Goal: Task Accomplishment & Management: Complete application form

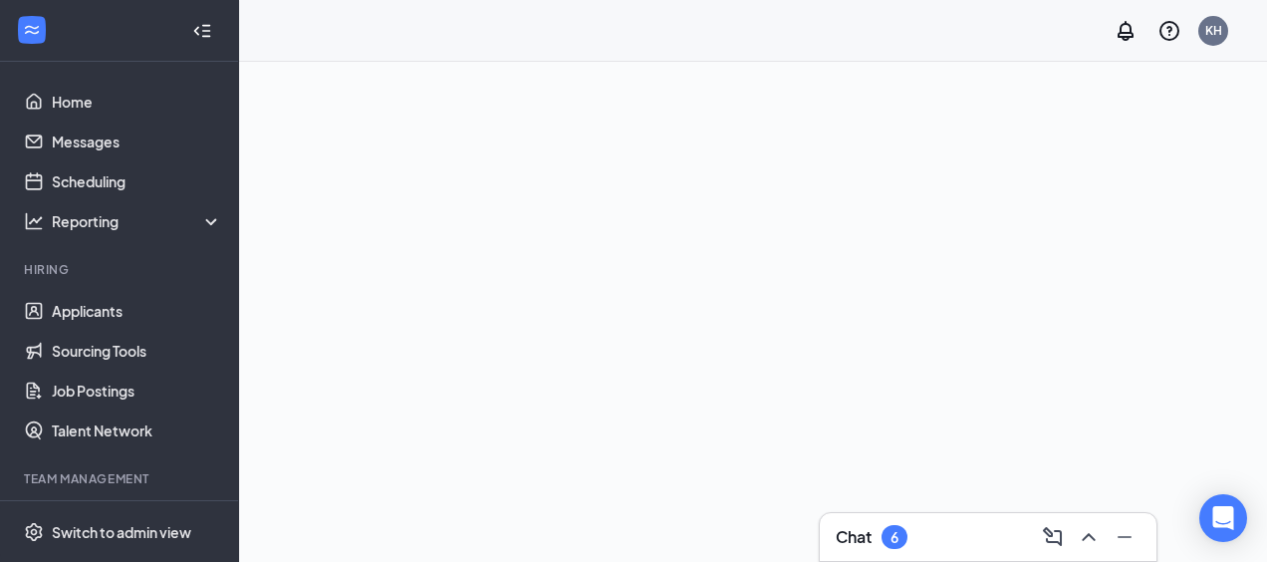
click at [1036, 173] on div at bounding box center [753, 312] width 1028 height 500
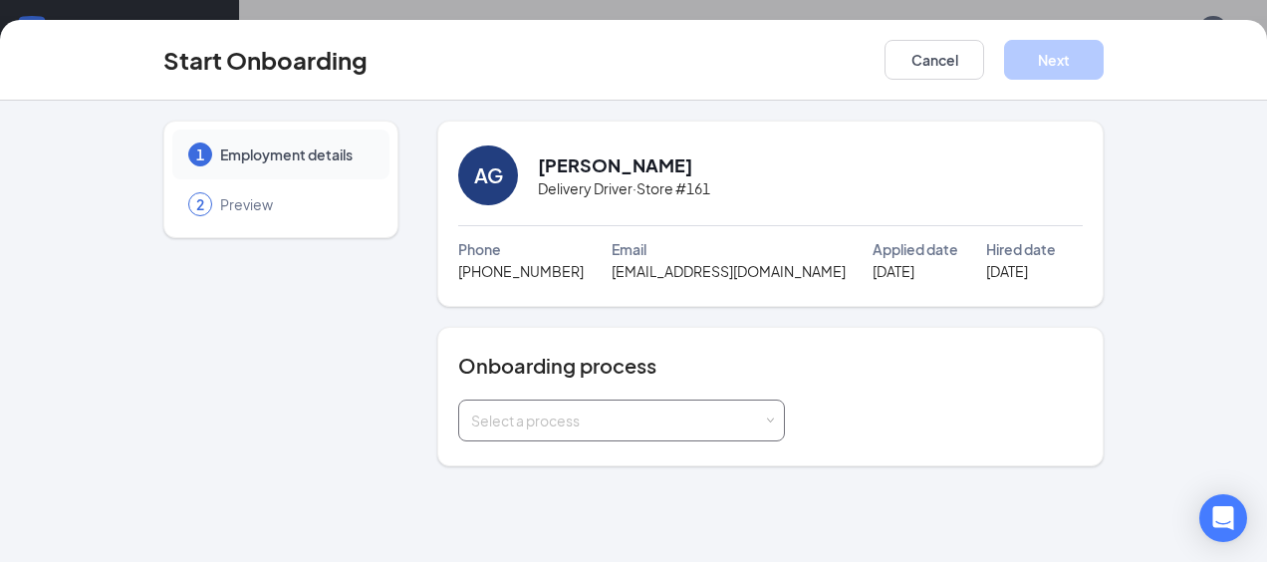
click at [724, 426] on div "Select a process" at bounding box center [617, 420] width 292 height 20
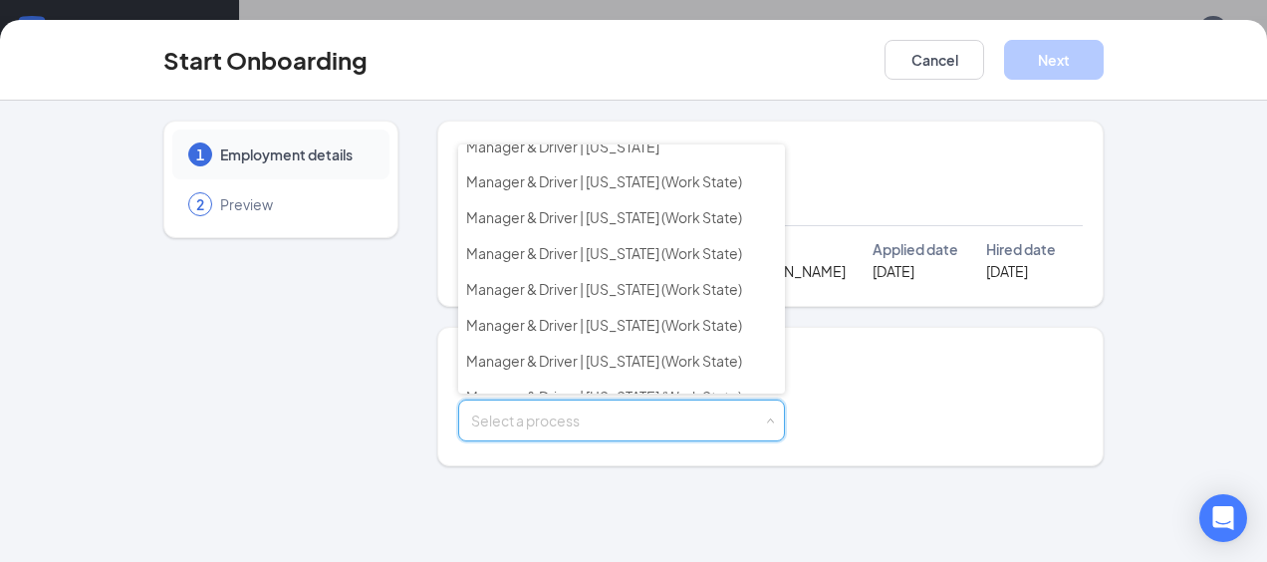
scroll to position [323, 0]
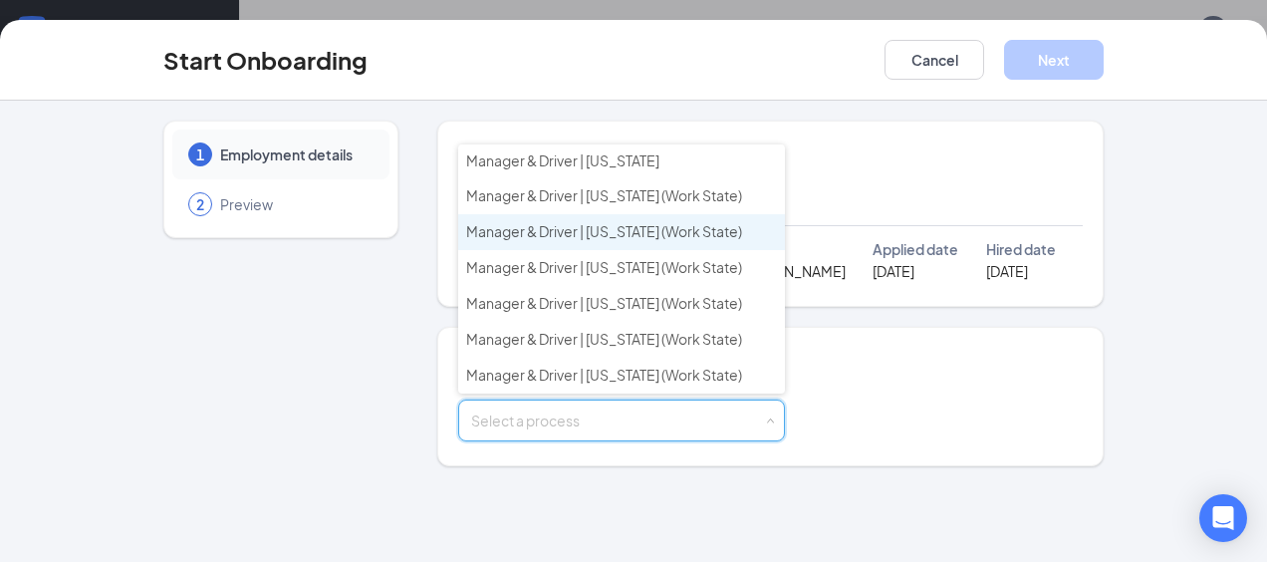
click at [571, 222] on span "Manager & Driver | [US_STATE] (Work State)" at bounding box center [604, 231] width 276 height 18
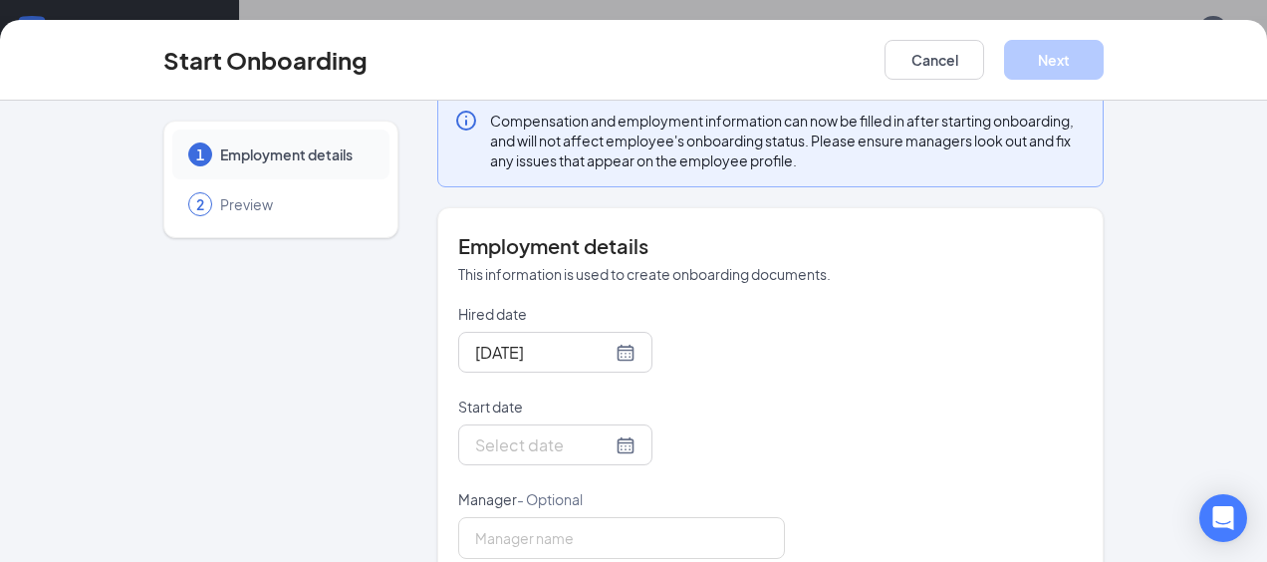
scroll to position [431, 0]
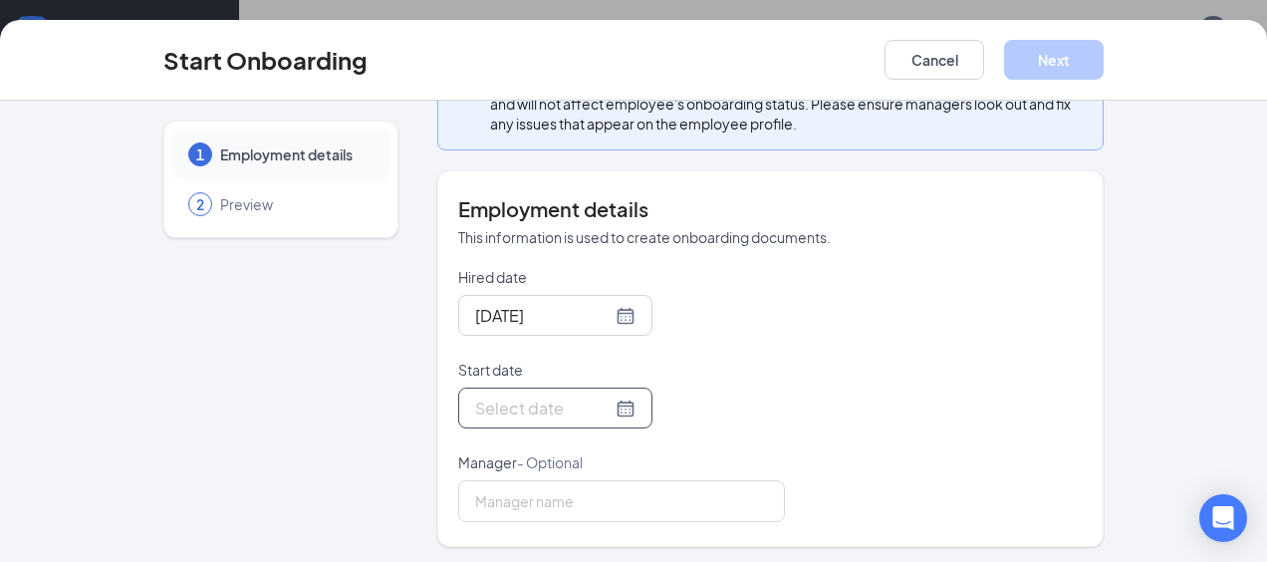
click at [610, 402] on div at bounding box center [555, 408] width 160 height 25
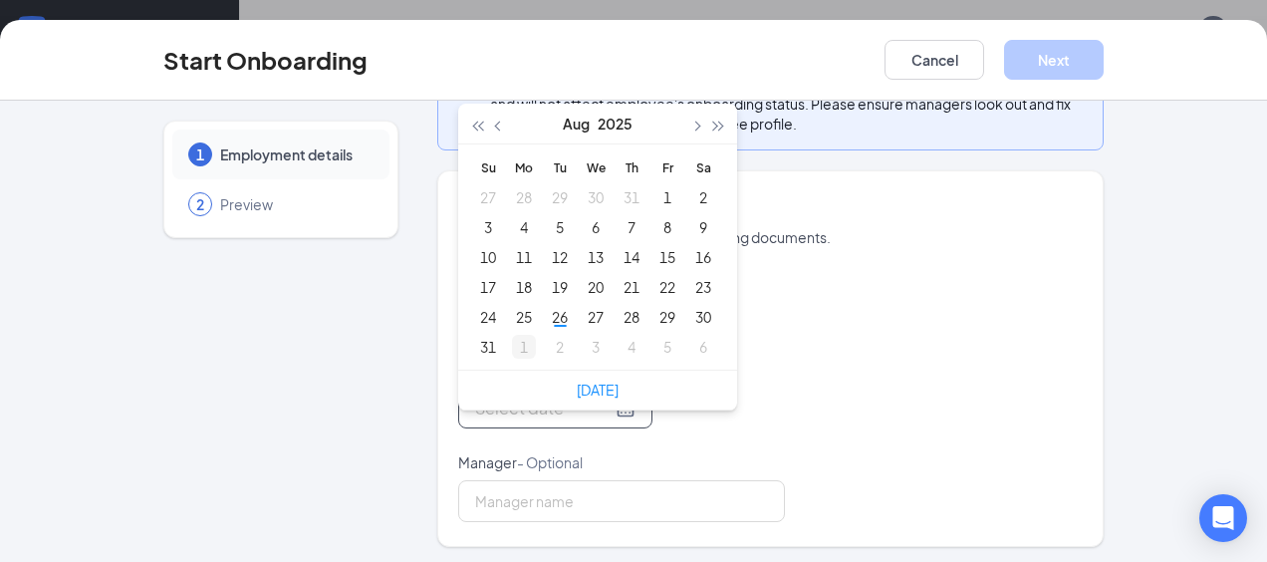
type input "[DATE]"
click at [516, 348] on div "1" at bounding box center [524, 347] width 24 height 24
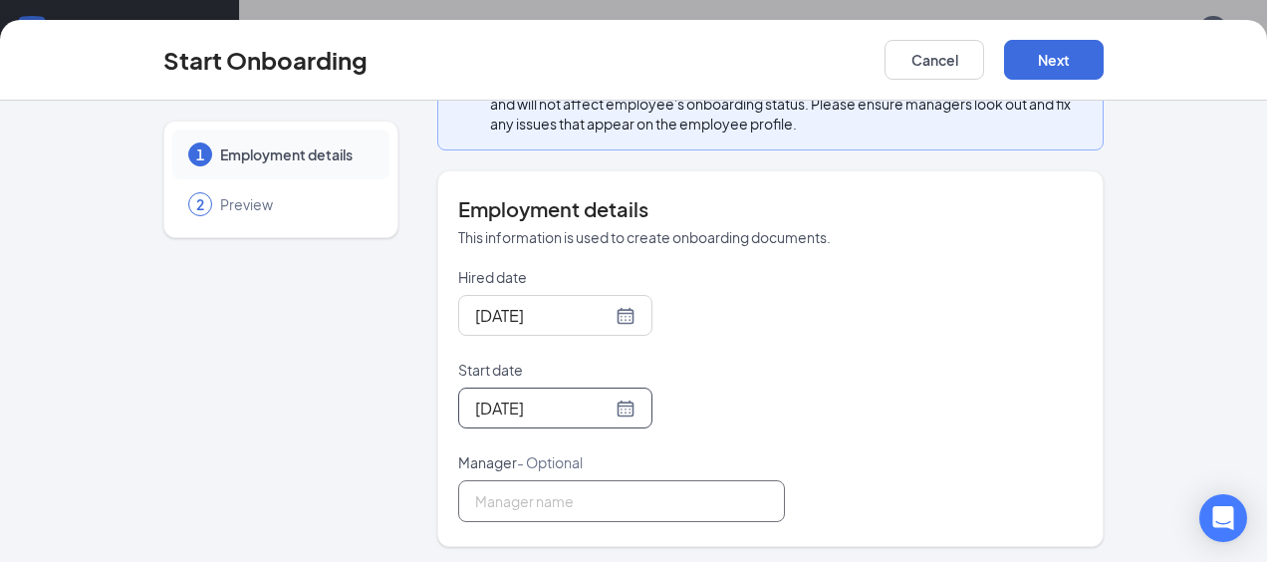
click at [574, 493] on input "Manager - Optional" at bounding box center [621, 501] width 327 height 42
type input "[PERSON_NAME]"
click at [1054, 49] on button "Next" at bounding box center [1054, 60] width 100 height 40
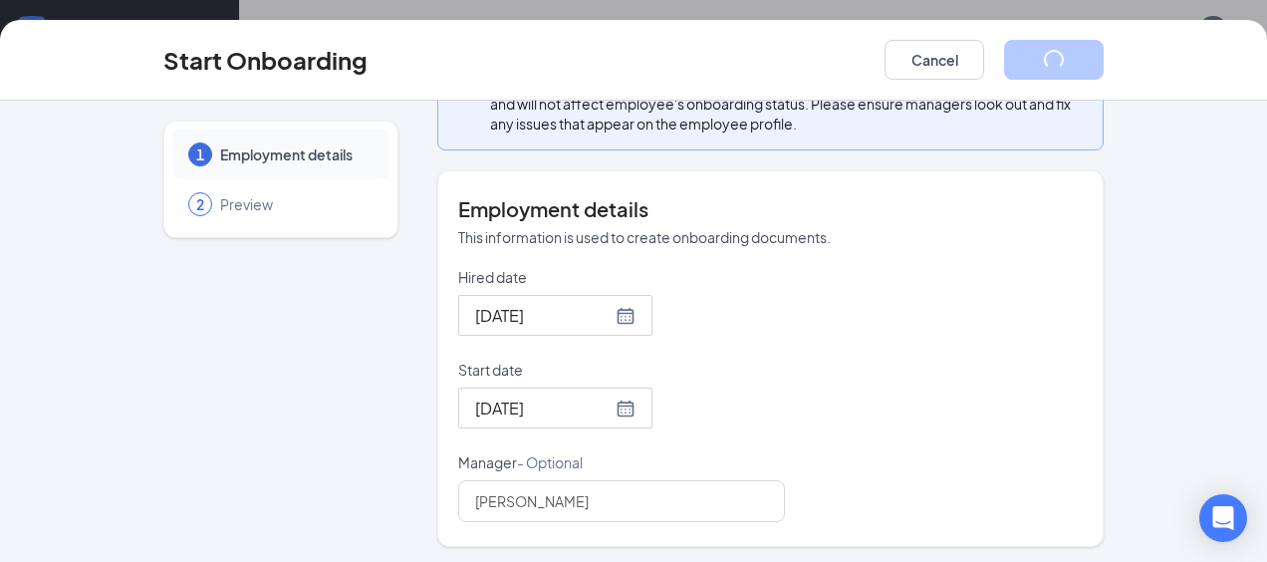
scroll to position [210, 0]
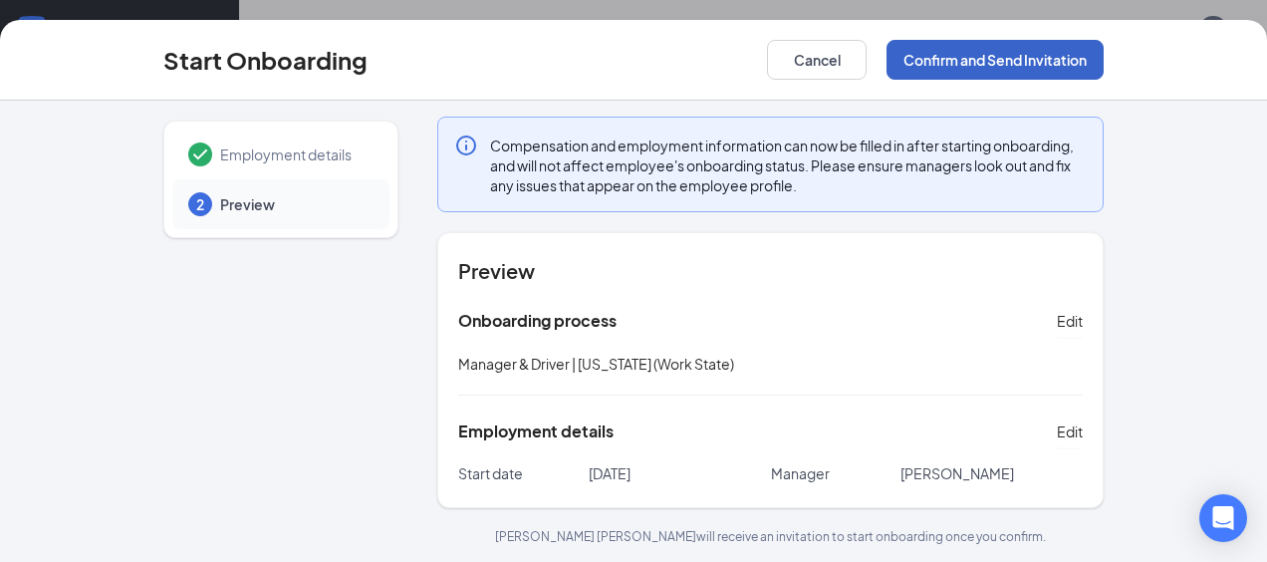
click at [968, 50] on button "Confirm and Send Invitation" at bounding box center [995, 60] width 217 height 40
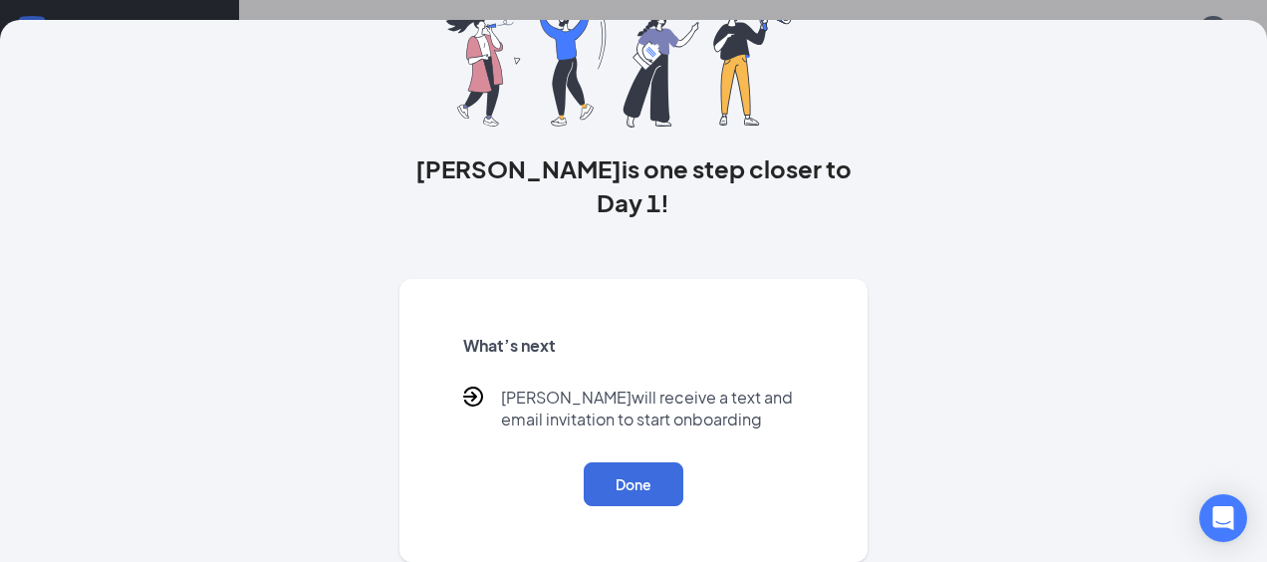
scroll to position [0, 0]
